Goal: Information Seeking & Learning: Find specific fact

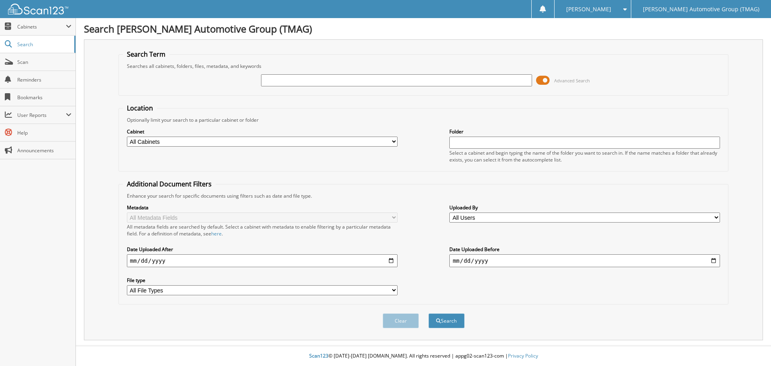
click at [272, 82] on input "text" at bounding box center [396, 80] width 271 height 12
type input "c25648"
click at [429, 313] on button "Search" at bounding box center [447, 320] width 36 height 15
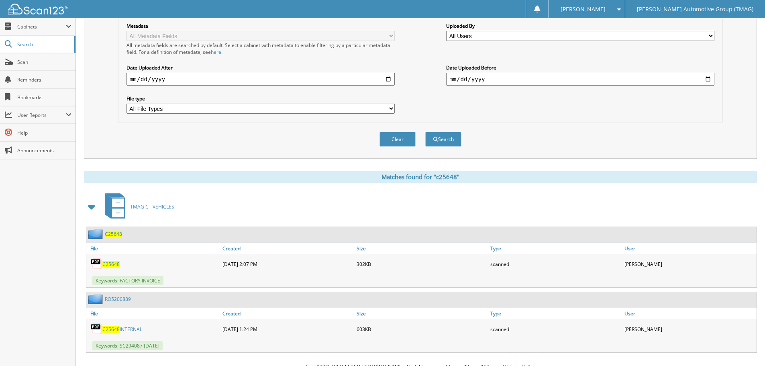
scroll to position [193, 0]
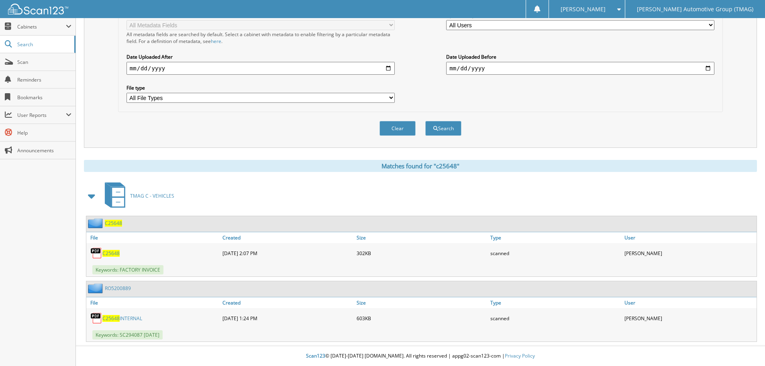
click at [113, 225] on span "C25648" at bounding box center [113, 223] width 17 height 7
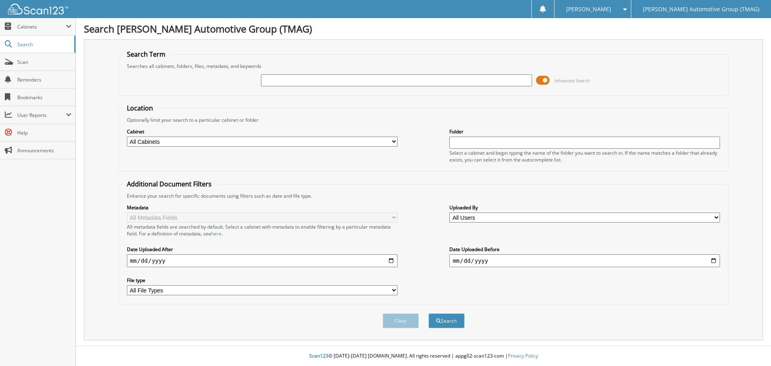
click at [269, 82] on input "text" at bounding box center [396, 80] width 271 height 12
type input "c25638"
click at [429, 313] on button "Search" at bounding box center [447, 320] width 36 height 15
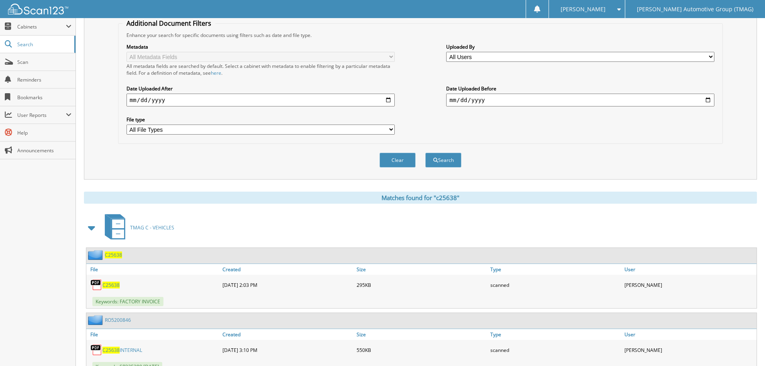
scroll to position [258, 0]
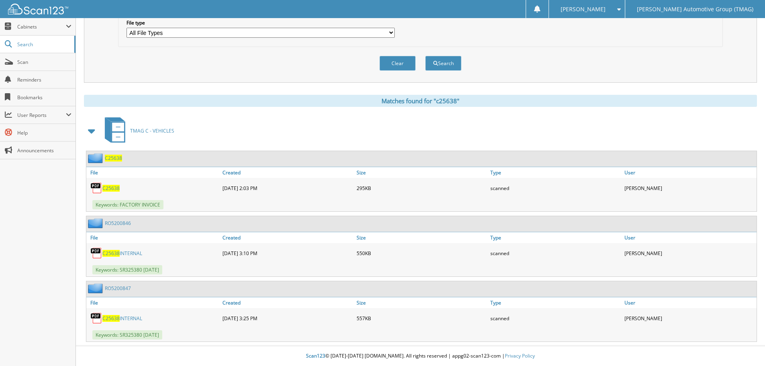
click at [117, 155] on span "C25638" at bounding box center [113, 158] width 17 height 7
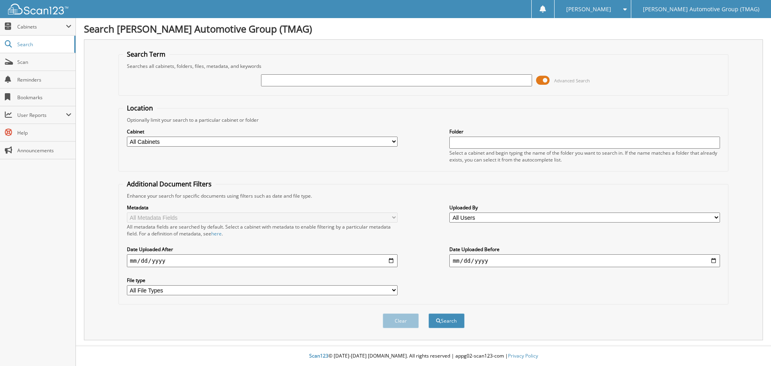
click at [279, 82] on input "text" at bounding box center [396, 80] width 271 height 12
type input "f25678"
click at [449, 316] on div "Clear Search" at bounding box center [424, 321] width 611 height 33
click at [449, 317] on button "Search" at bounding box center [447, 320] width 36 height 15
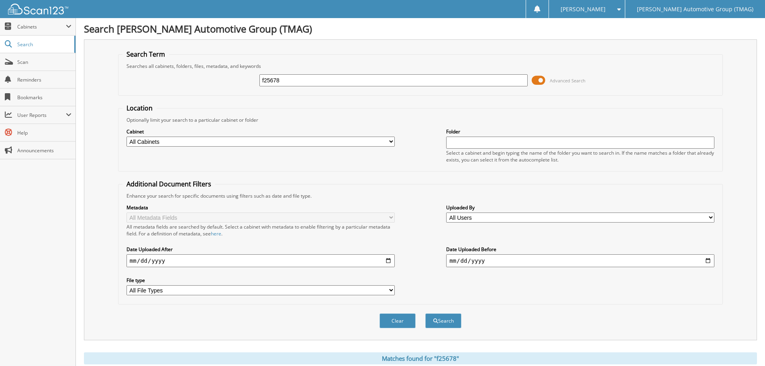
scroll to position [128, 0]
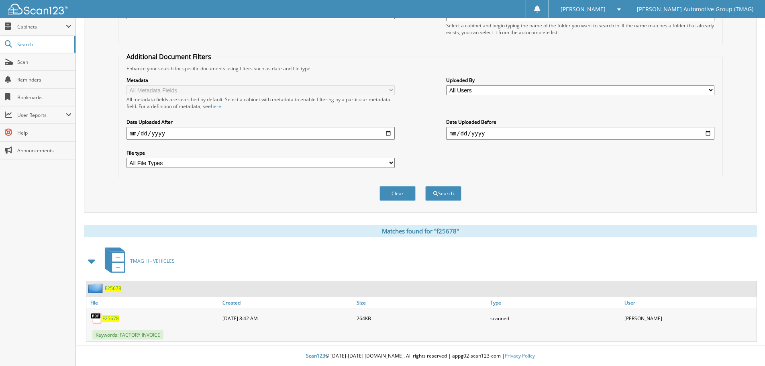
click at [112, 286] on span "F25678" at bounding box center [113, 288] width 16 height 7
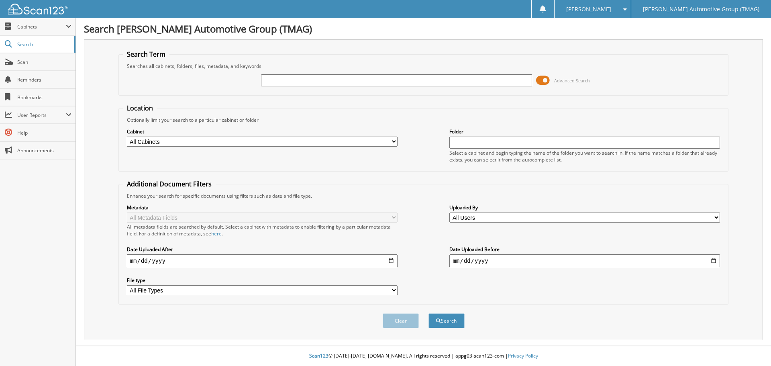
click at [271, 84] on input "text" at bounding box center [396, 80] width 271 height 12
type input "H25753"
click at [429, 313] on button "Search" at bounding box center [447, 320] width 36 height 15
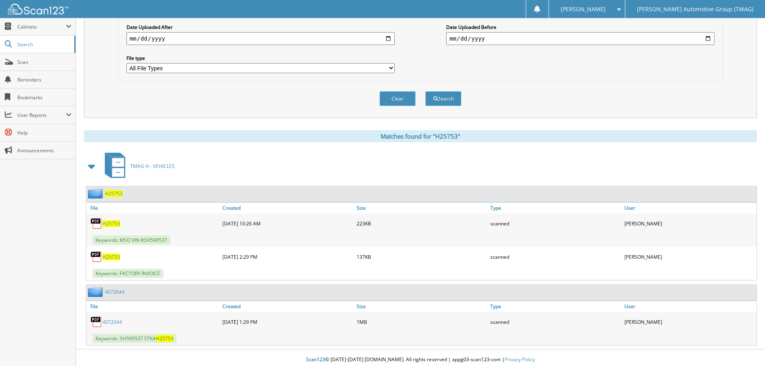
scroll to position [226, 0]
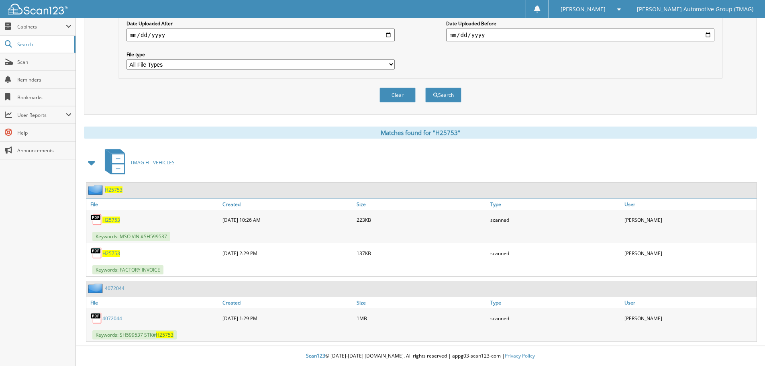
click at [117, 189] on span "H25753" at bounding box center [114, 189] width 18 height 7
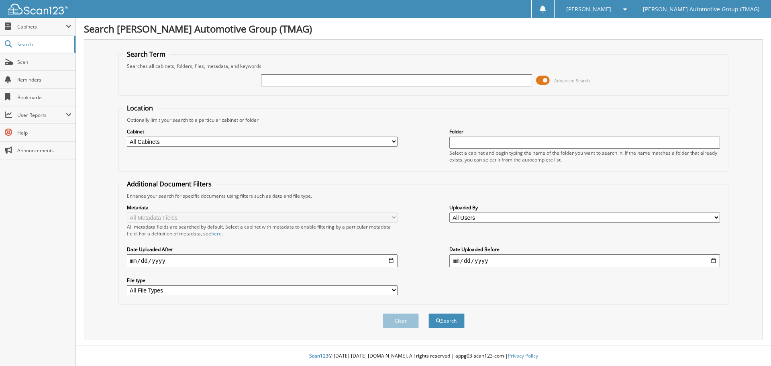
click at [280, 82] on input "text" at bounding box center [396, 80] width 271 height 12
type input "h25582"
click at [429, 313] on button "Search" at bounding box center [447, 320] width 36 height 15
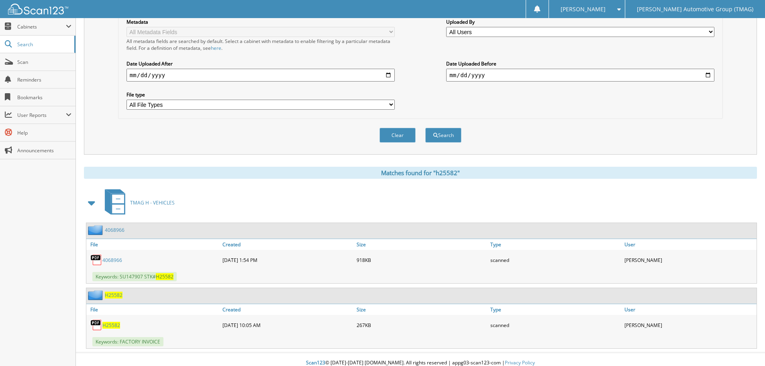
scroll to position [193, 0]
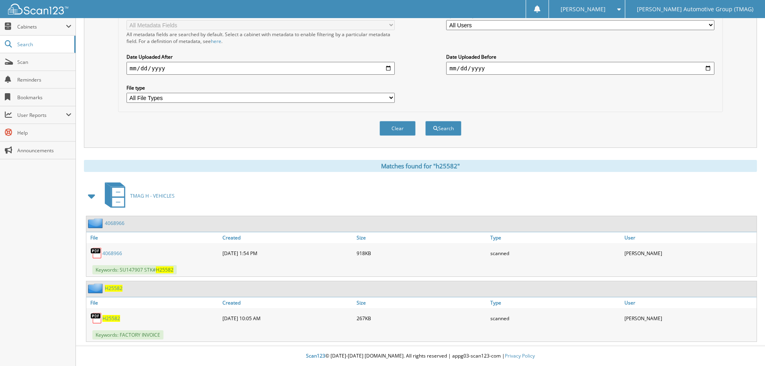
click at [111, 288] on span "H25582" at bounding box center [114, 288] width 18 height 7
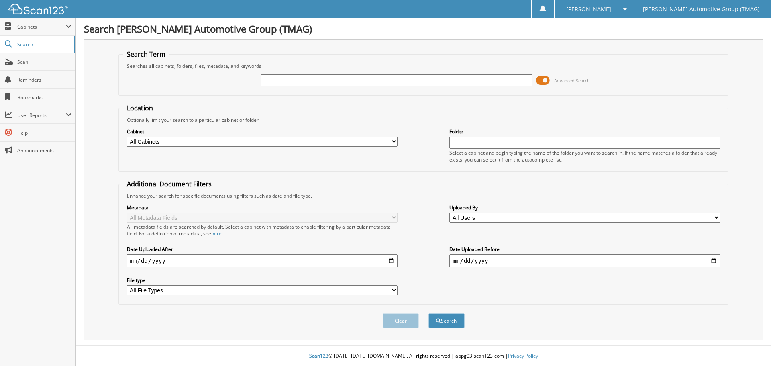
click at [271, 83] on input "text" at bounding box center [396, 80] width 271 height 12
type input "h25582"
click at [429, 313] on button "Search" at bounding box center [447, 320] width 36 height 15
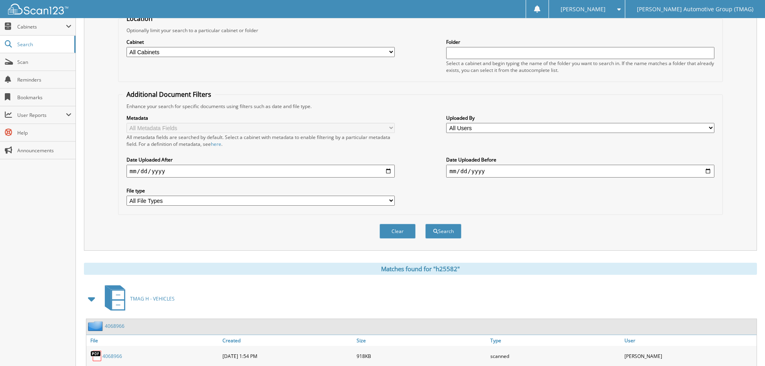
scroll to position [193, 0]
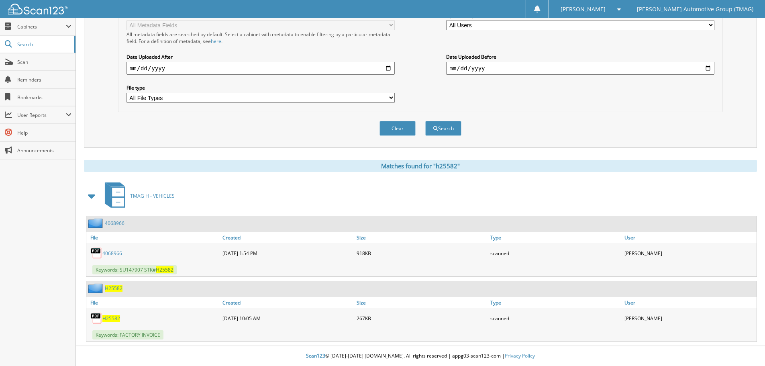
click at [111, 288] on span "H25582" at bounding box center [114, 288] width 18 height 7
